Goal: Information Seeking & Learning: Learn about a topic

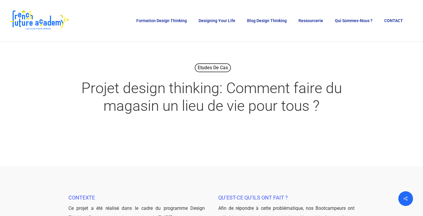
click at [220, 88] on h1 "Projet design thinking: Comment faire du magasin un lieu de vie pour tous ?" at bounding box center [212, 96] width 294 height 47
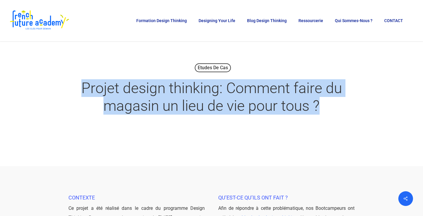
drag, startPoint x: 325, startPoint y: 107, endPoint x: 251, endPoint y: 65, distance: 85.2
click at [251, 65] on div "Etudes de cas Projet design thinking: Comment faire du magasin un lieu de vie p…" at bounding box center [211, 91] width 370 height 58
copy div "Projet design thinking: Comment faire du magasin un lieu de vie pour tous ?"
click at [280, 63] on div "Etudes de cas Projet design thinking: Comment faire du magasin un lieu de vie p…" at bounding box center [211, 91] width 370 height 58
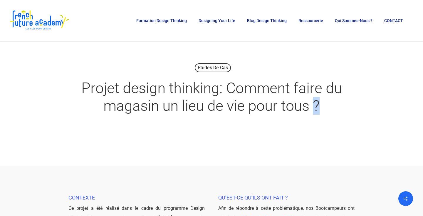
drag, startPoint x: 317, startPoint y: 112, endPoint x: 320, endPoint y: 112, distance: 3.8
click at [320, 112] on h1 "Projet design thinking: Comment faire du magasin un lieu de vie pour tous ?" at bounding box center [212, 96] width 294 height 47
click at [323, 106] on h1 "Projet design thinking: Comment faire du magasin un lieu de vie pour tous ?" at bounding box center [212, 96] width 294 height 47
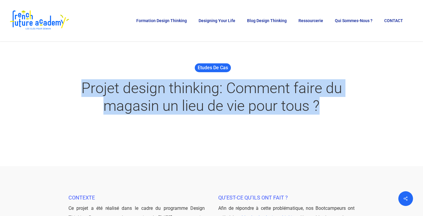
drag, startPoint x: 323, startPoint y: 106, endPoint x: 218, endPoint y: 71, distance: 110.7
click at [218, 71] on div "Etudes de cas Projet design thinking: Comment faire du magasin un lieu de vie p…" at bounding box center [211, 91] width 370 height 58
click at [267, 59] on div "Etudes de cas Projet design thinking: Comment faire du magasin un lieu de vie p…" at bounding box center [211, 93] width 370 height 81
drag, startPoint x: 325, startPoint y: 107, endPoint x: 238, endPoint y: 74, distance: 93.3
click at [238, 74] on h1 "Projet design thinking: Comment faire du magasin un lieu de vie pour tous ?" at bounding box center [212, 96] width 294 height 47
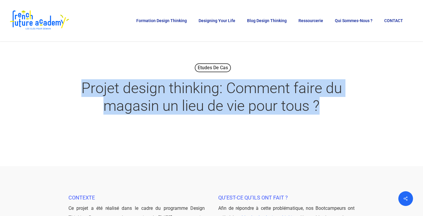
copy h1 "Projet design thinking: Comment faire du magasin un lieu de vie pour tous ?"
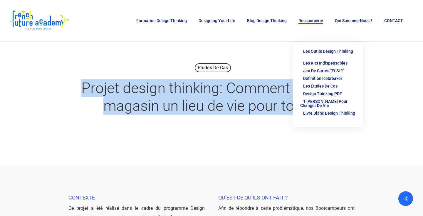
click at [381, 126] on div "Etudes de cas Projet design thinking: Comment faire du magasin un lieu de vie p…" at bounding box center [211, 93] width 370 height 81
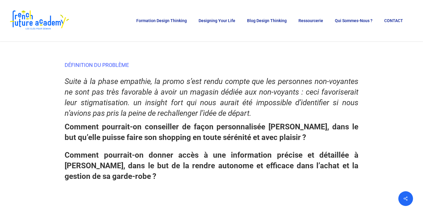
scroll to position [1294, 0]
